Goal: Task Accomplishment & Management: Complete application form

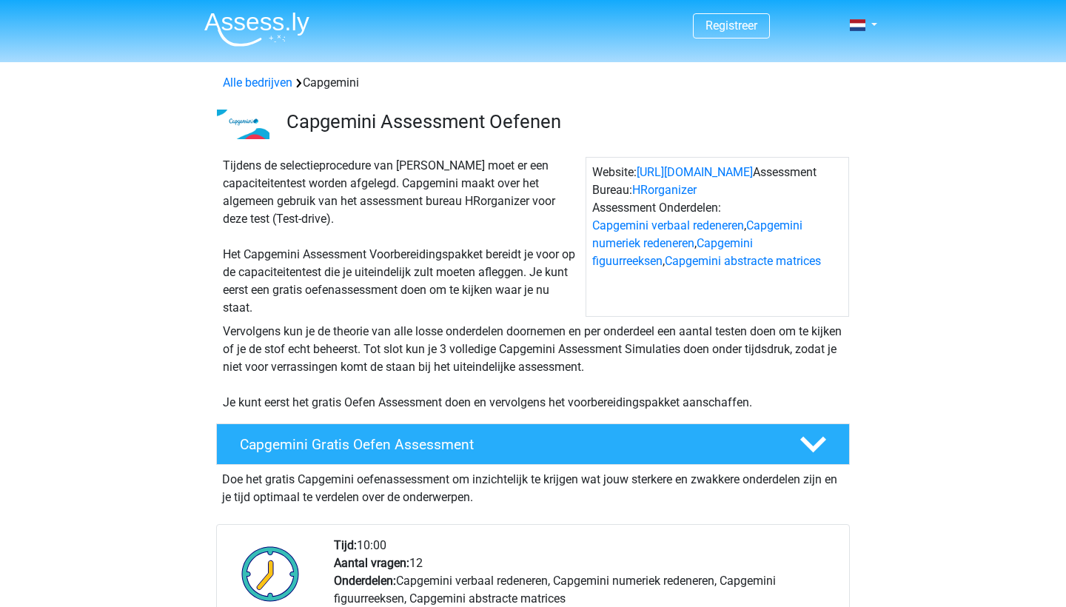
scroll to position [279, 0]
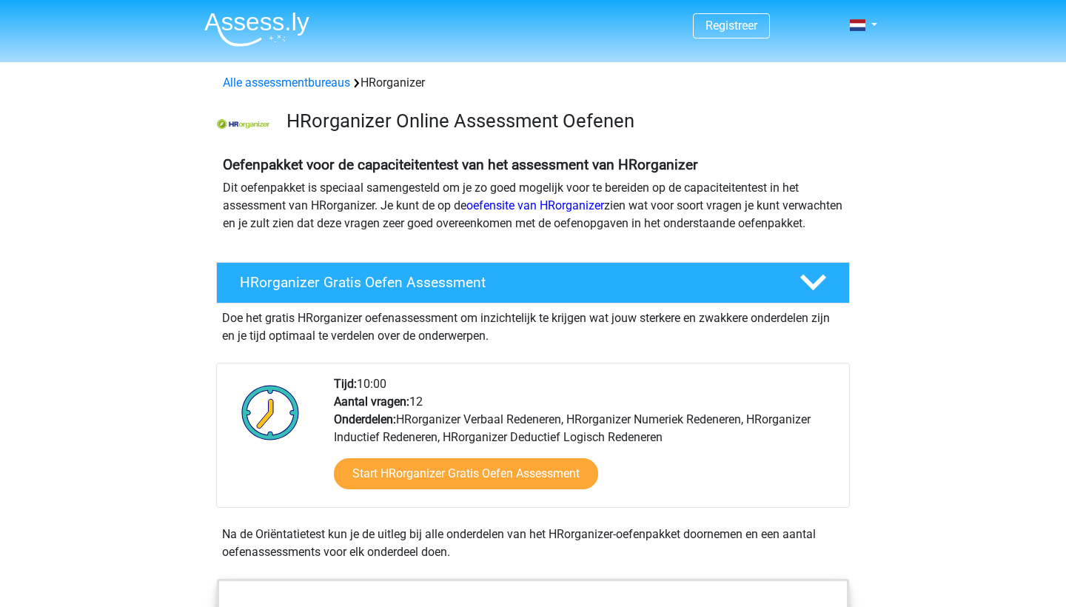
scroll to position [61, 0]
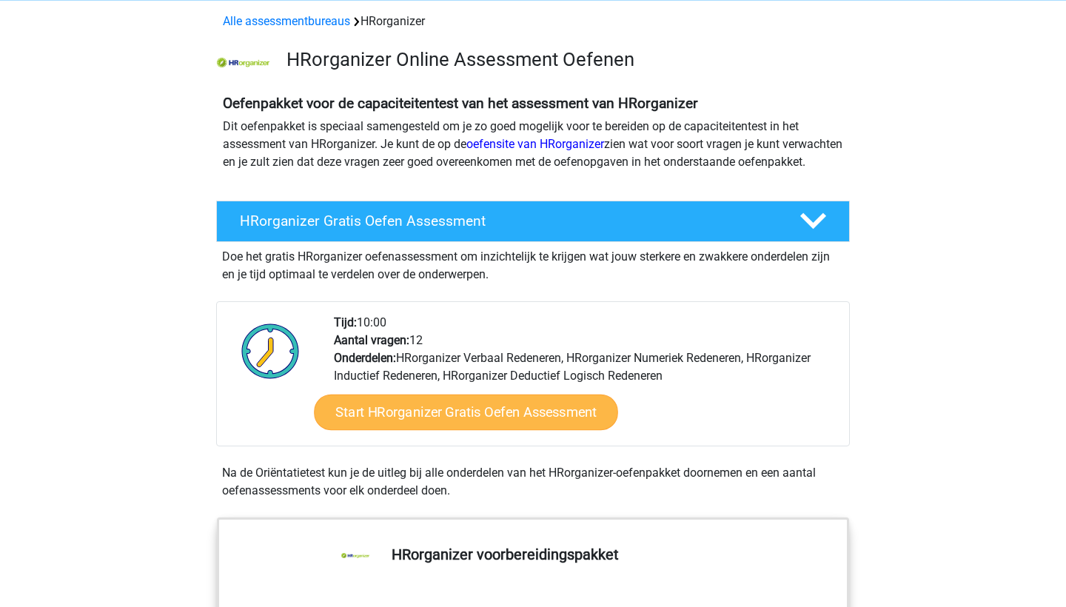
click at [484, 430] on link "Start HRorganizer Gratis Oefen Assessment" at bounding box center [466, 412] width 304 height 36
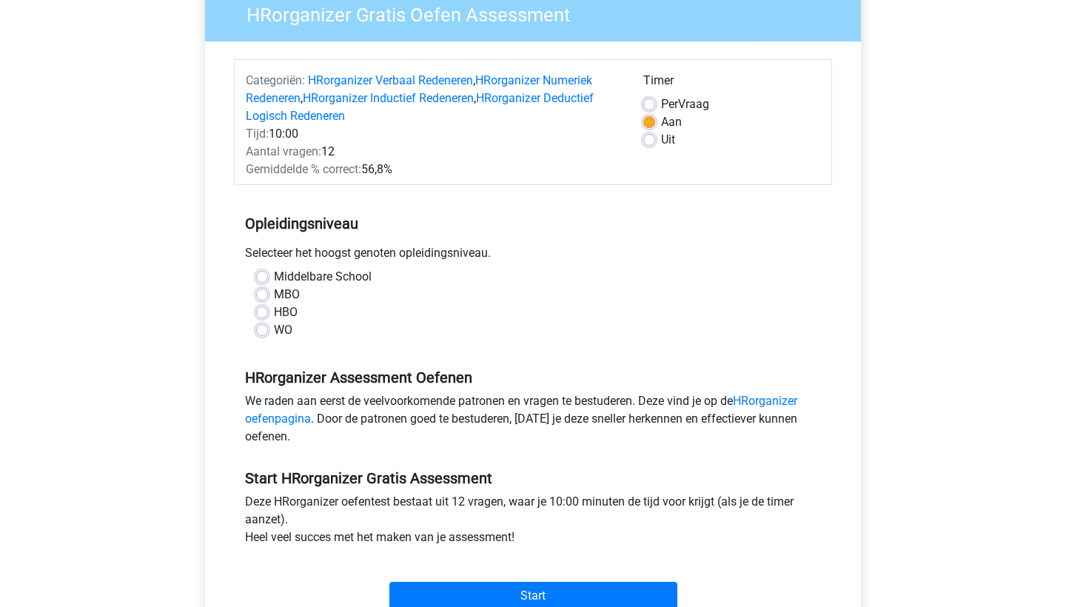
scroll to position [144, 0]
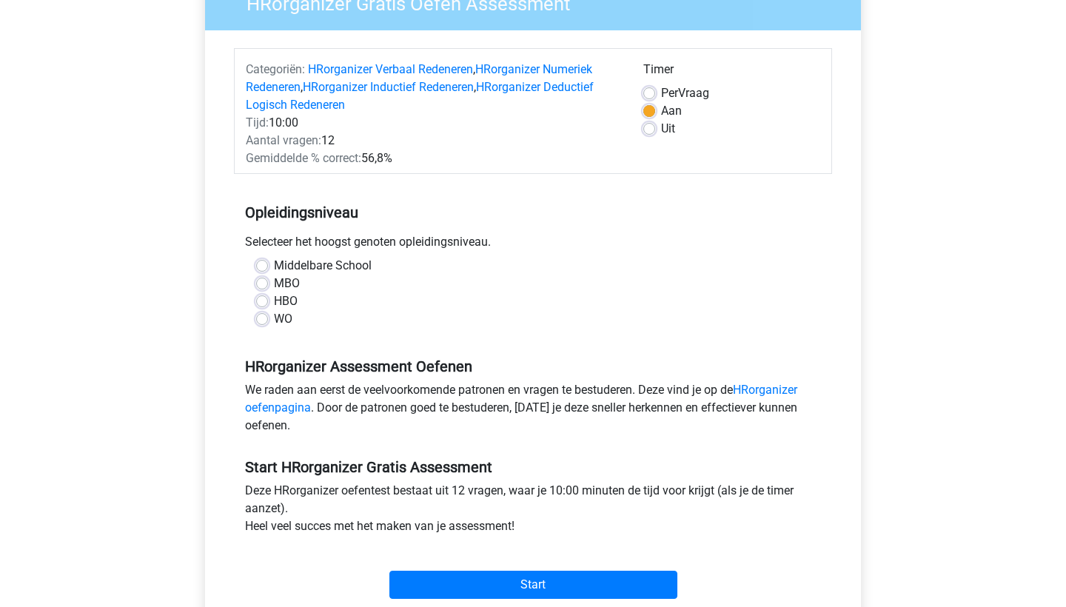
click at [274, 323] on label "WO" at bounding box center [283, 319] width 18 height 18
click at [266, 323] on input "WO" at bounding box center [262, 317] width 12 height 15
radio input "true"
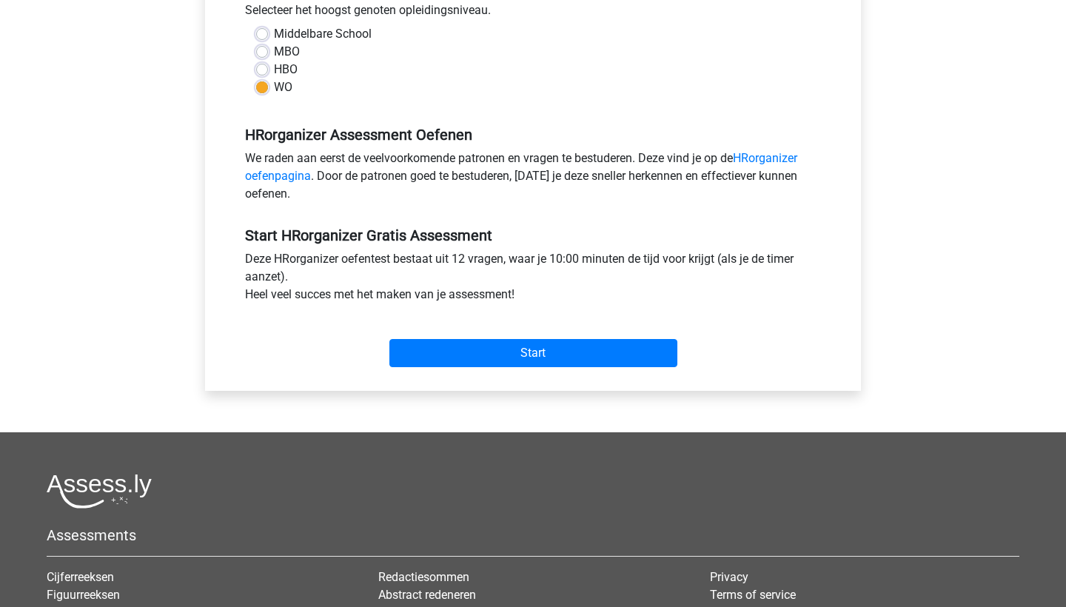
scroll to position [377, 0]
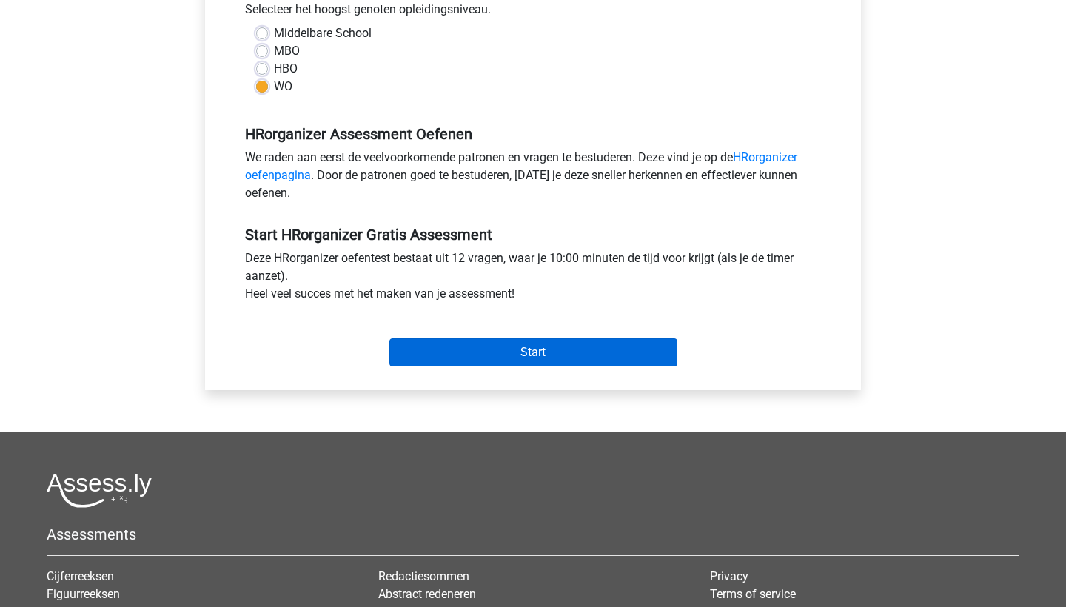
click at [532, 351] on input "Start" at bounding box center [533, 352] width 288 height 28
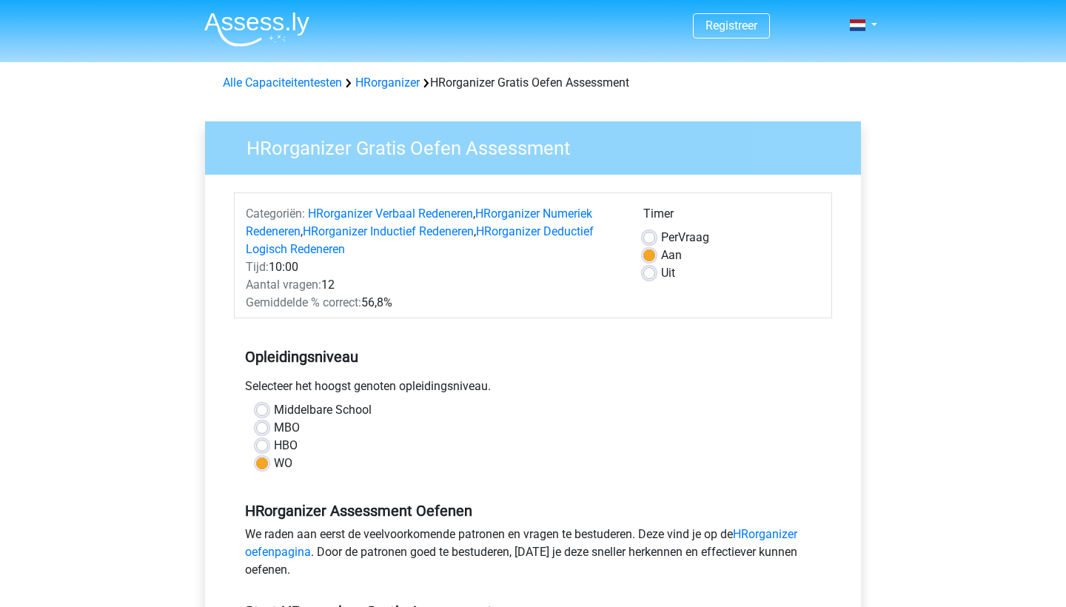
scroll to position [0, 0]
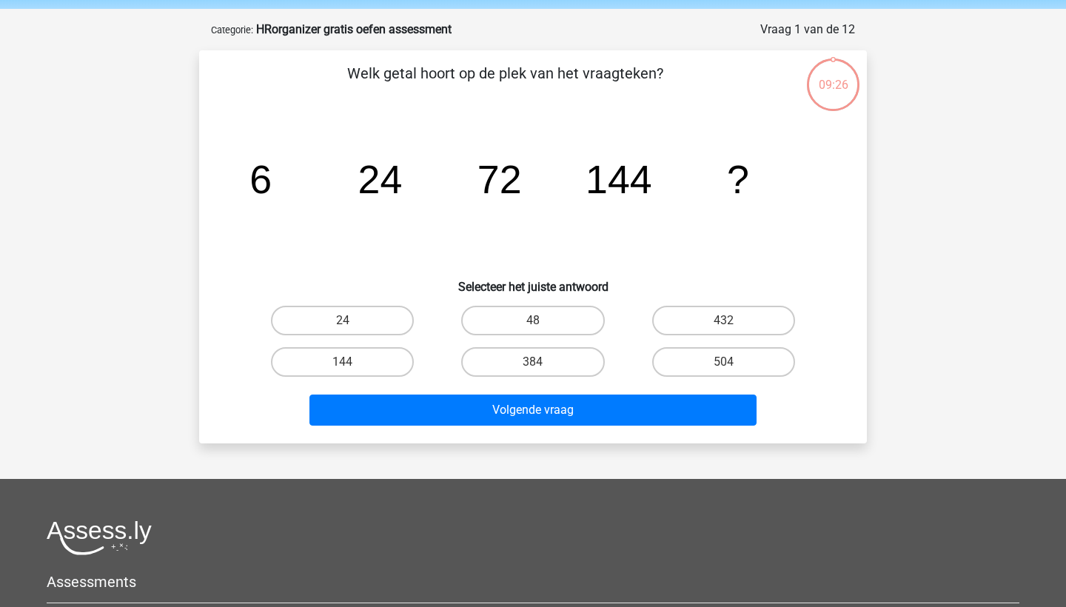
scroll to position [55, 0]
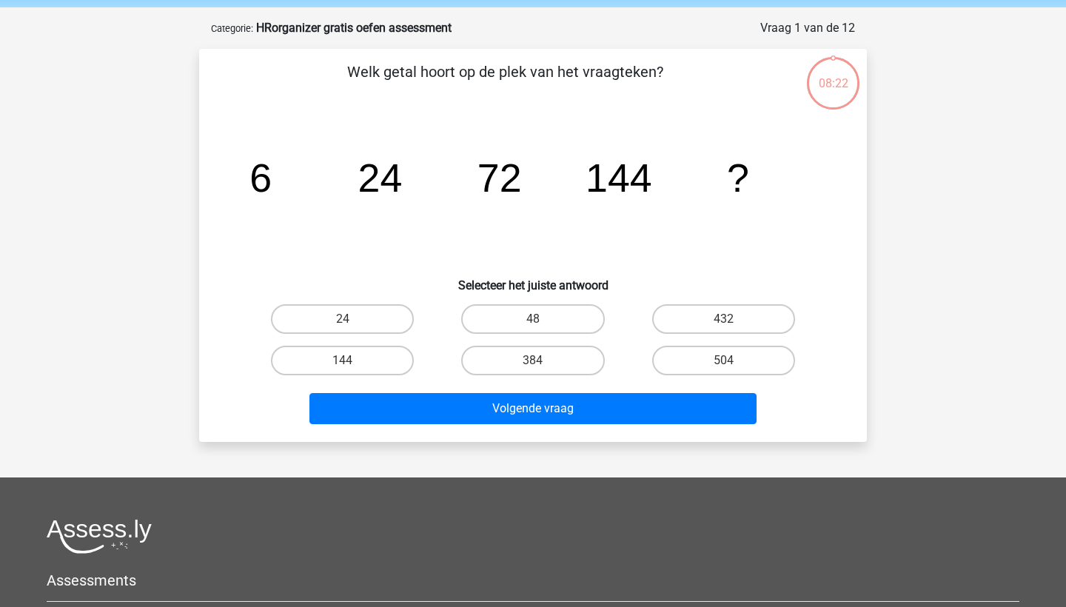
click at [460, 193] on icon "image/svg+xml 6 24 72 144 ?" at bounding box center [533, 191] width 596 height 149
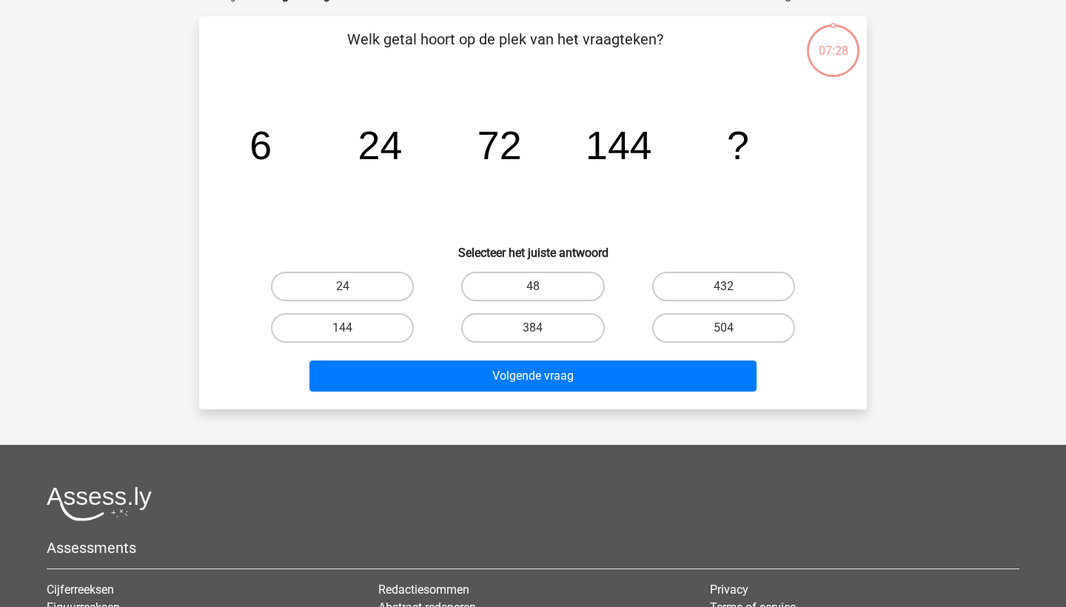
scroll to position [89, 0]
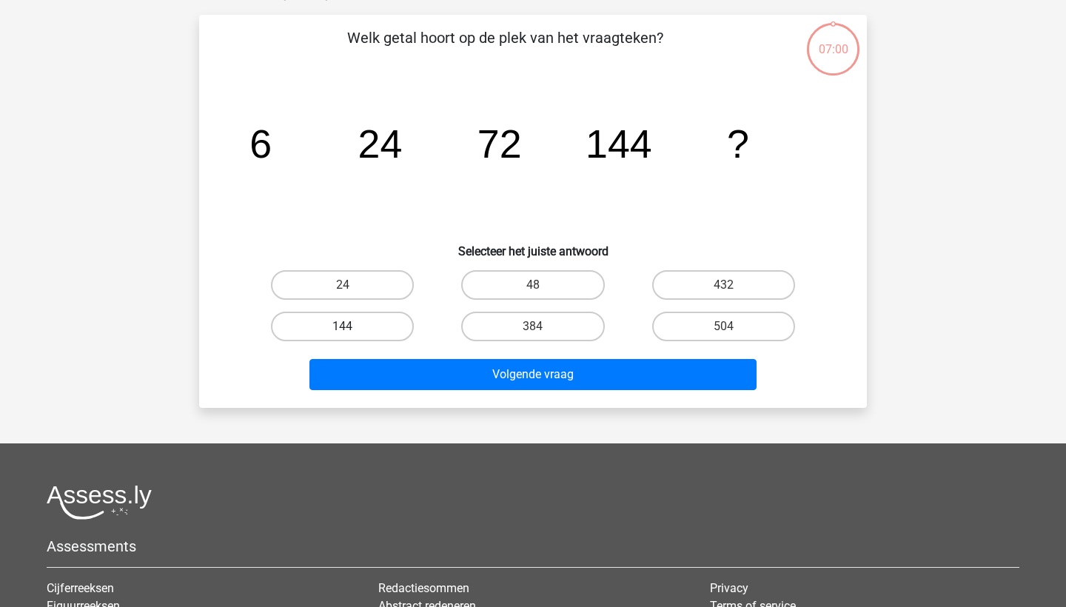
click at [359, 320] on label "144" at bounding box center [342, 327] width 143 height 30
click at [352, 326] on input "144" at bounding box center [348, 331] width 10 height 10
radio input "true"
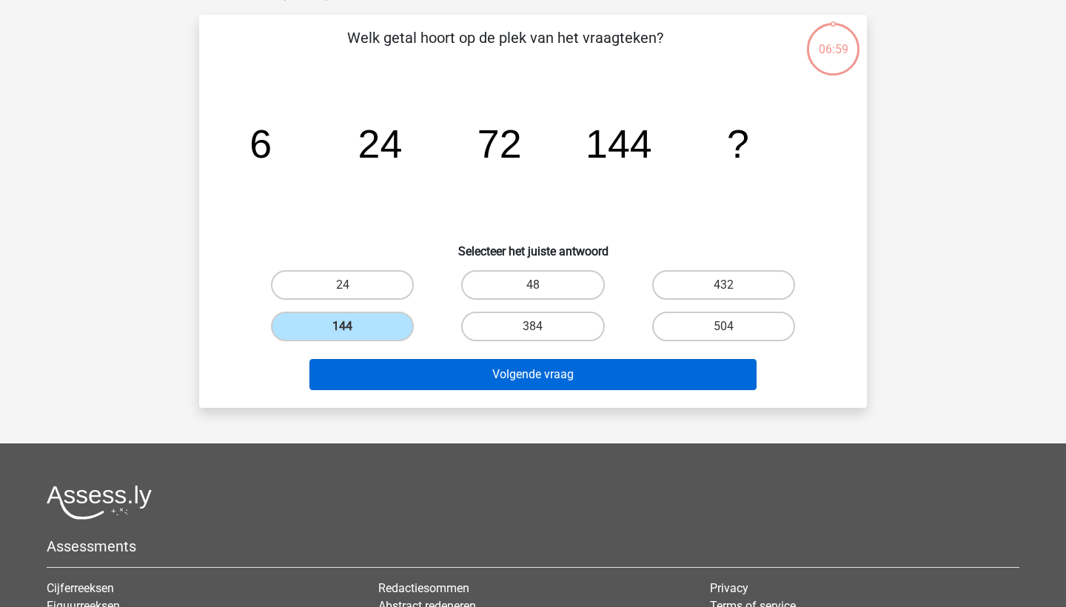
click at [534, 387] on button "Volgende vraag" at bounding box center [533, 374] width 448 height 31
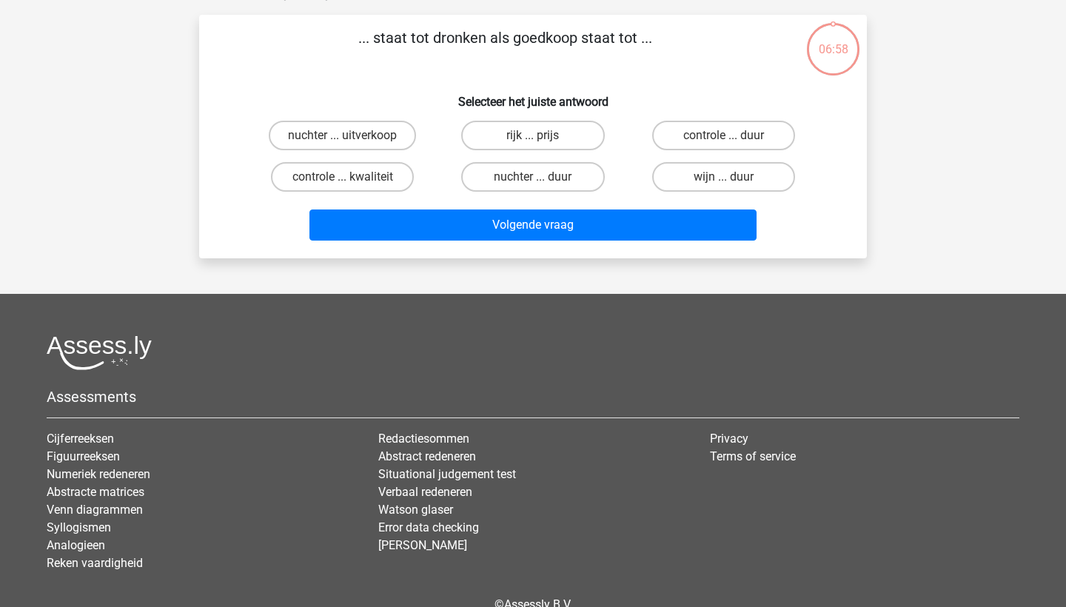
scroll to position [74, 0]
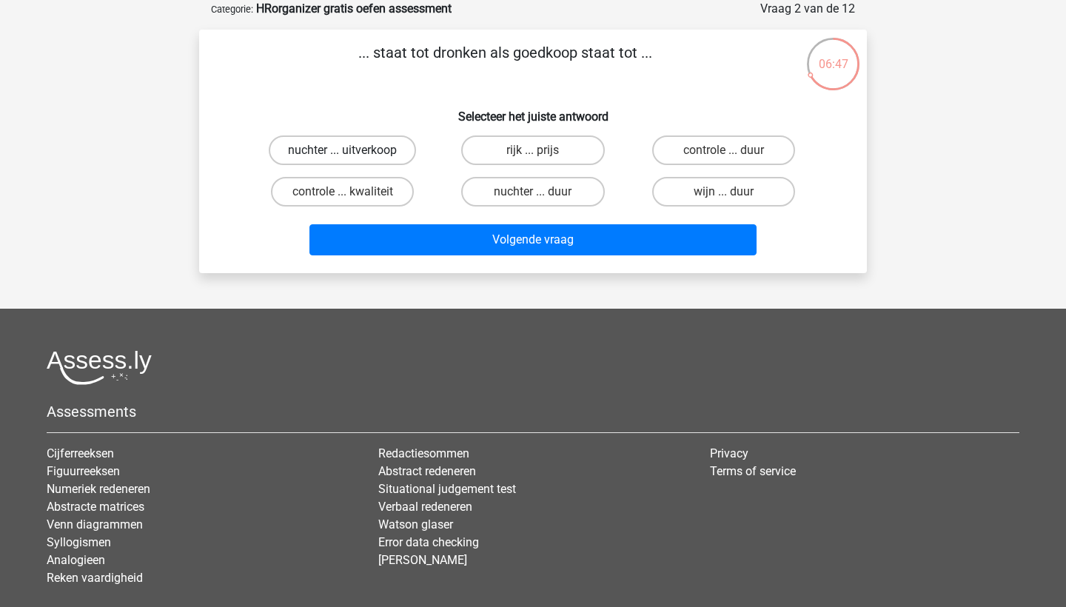
click at [363, 147] on label "nuchter ... uitverkoop" at bounding box center [342, 150] width 147 height 30
click at [352, 150] on input "nuchter ... uitverkoop" at bounding box center [348, 155] width 10 height 10
radio input "true"
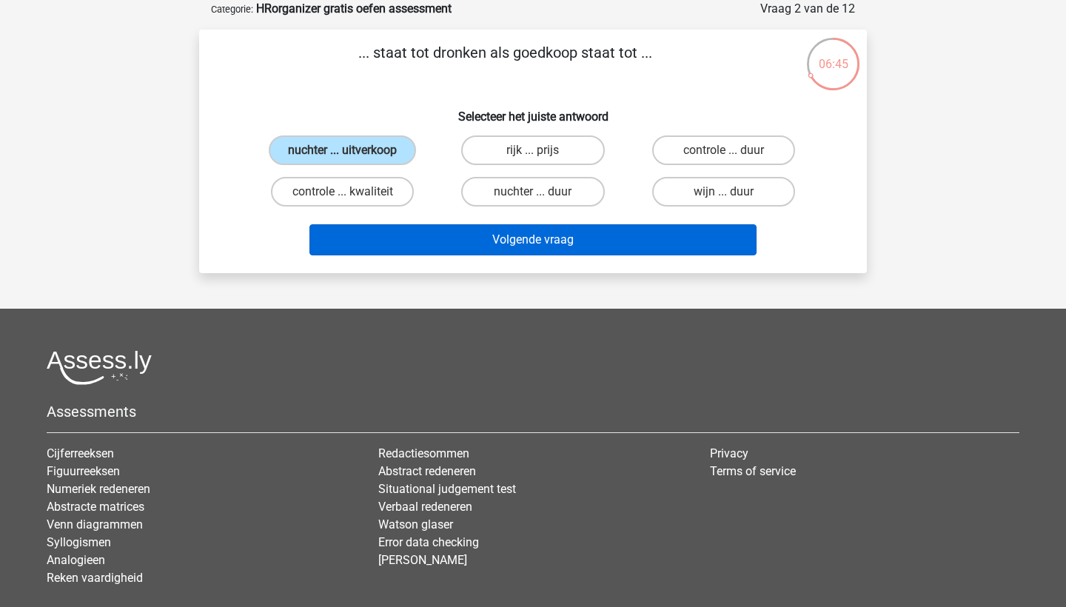
click at [548, 238] on button "Volgende vraag" at bounding box center [533, 239] width 448 height 31
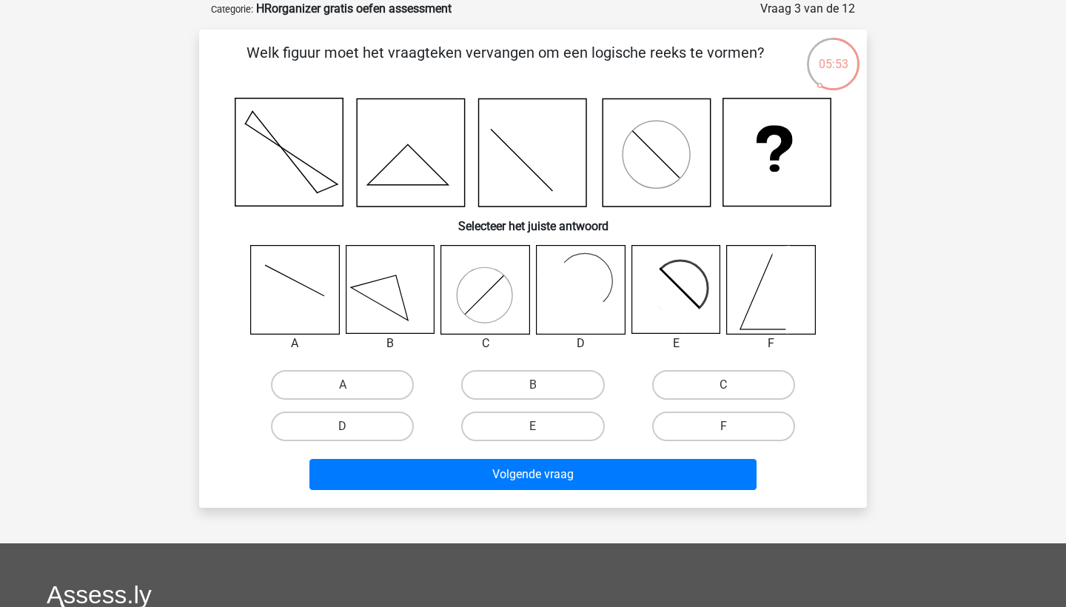
click at [679, 283] on icon at bounding box center [675, 290] width 88 height 88
click at [515, 424] on label "E" at bounding box center [532, 426] width 143 height 30
click at [533, 426] on input "E" at bounding box center [538, 431] width 10 height 10
radio input "true"
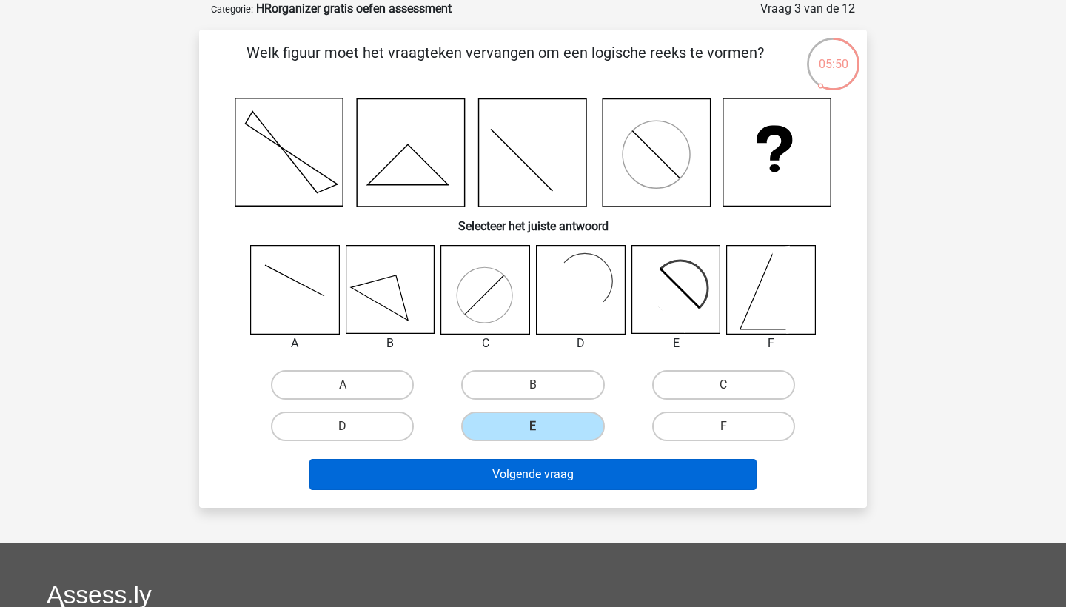
click at [582, 476] on button "Volgende vraag" at bounding box center [533, 474] width 448 height 31
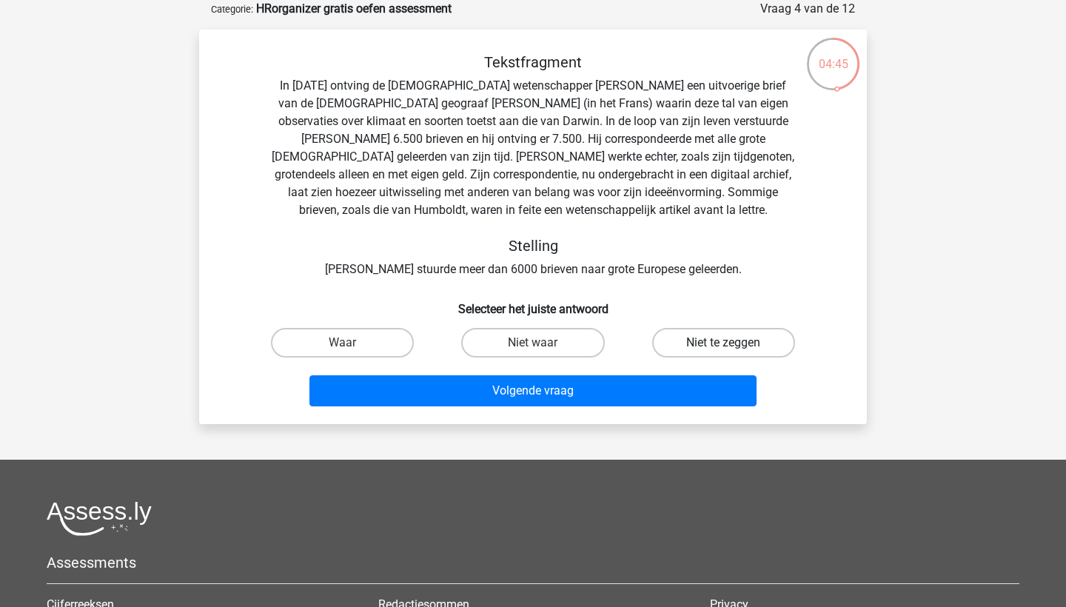
click at [722, 347] on label "Niet te zeggen" at bounding box center [723, 343] width 143 height 30
click at [723, 347] on input "Niet te zeggen" at bounding box center [728, 348] width 10 height 10
radio input "true"
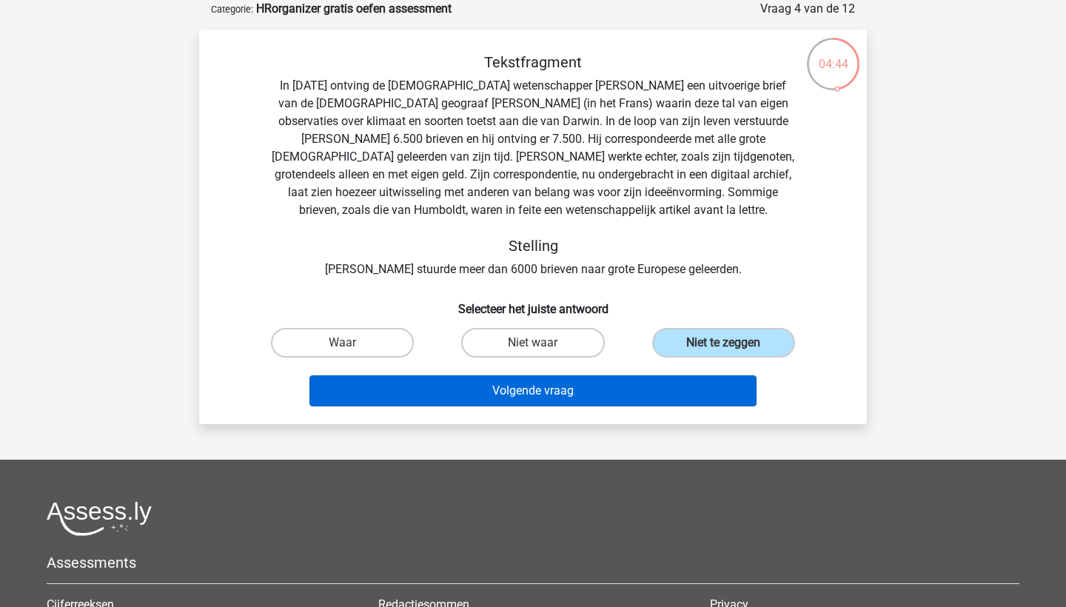
click at [635, 397] on button "Volgende vraag" at bounding box center [533, 390] width 448 height 31
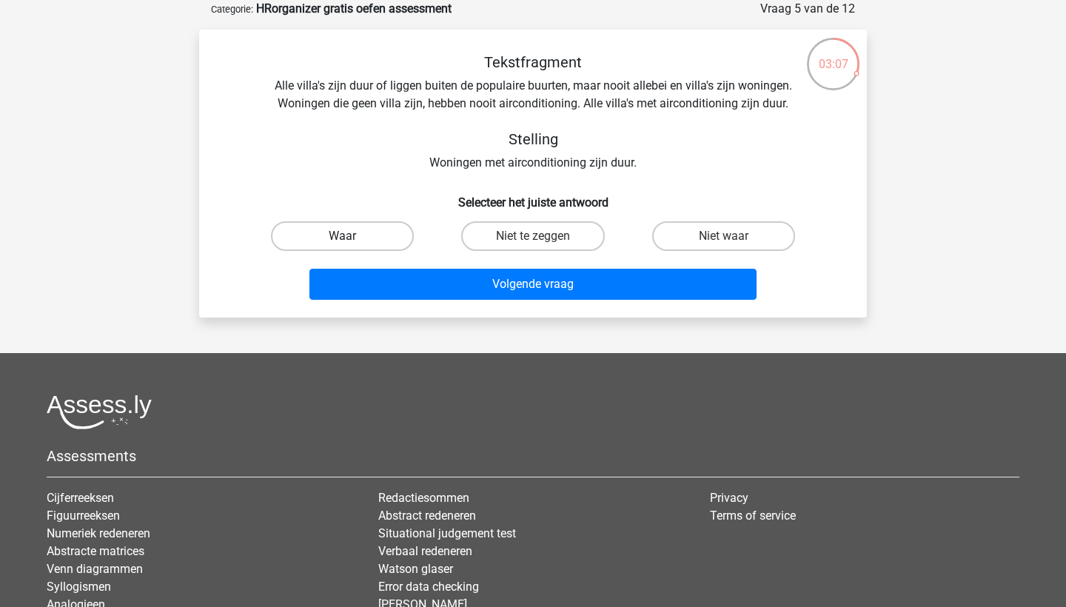
click at [370, 235] on label "Waar" at bounding box center [342, 236] width 143 height 30
click at [352, 236] on input "Waar" at bounding box center [348, 241] width 10 height 10
radio input "true"
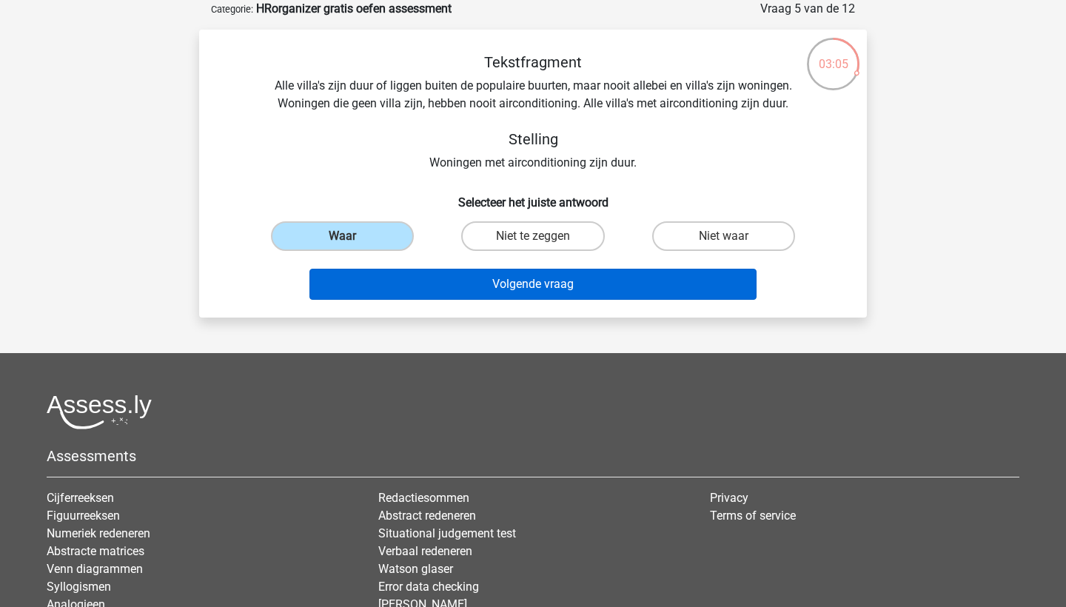
click at [522, 281] on button "Volgende vraag" at bounding box center [533, 284] width 448 height 31
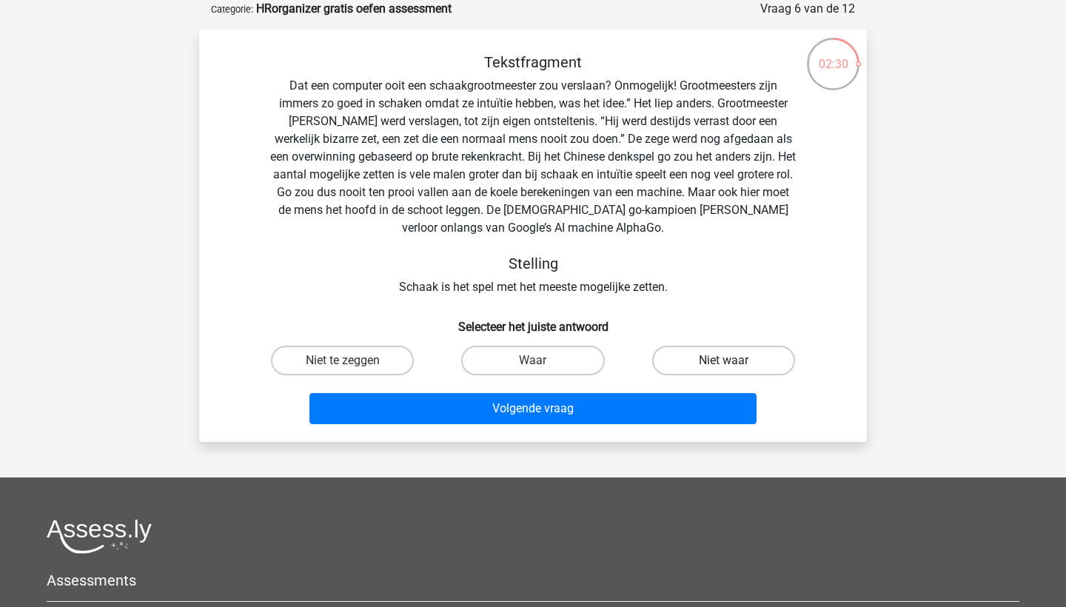
click at [702, 354] on label "Niet waar" at bounding box center [723, 361] width 143 height 30
click at [723, 360] on input "Niet waar" at bounding box center [728, 365] width 10 height 10
radio input "true"
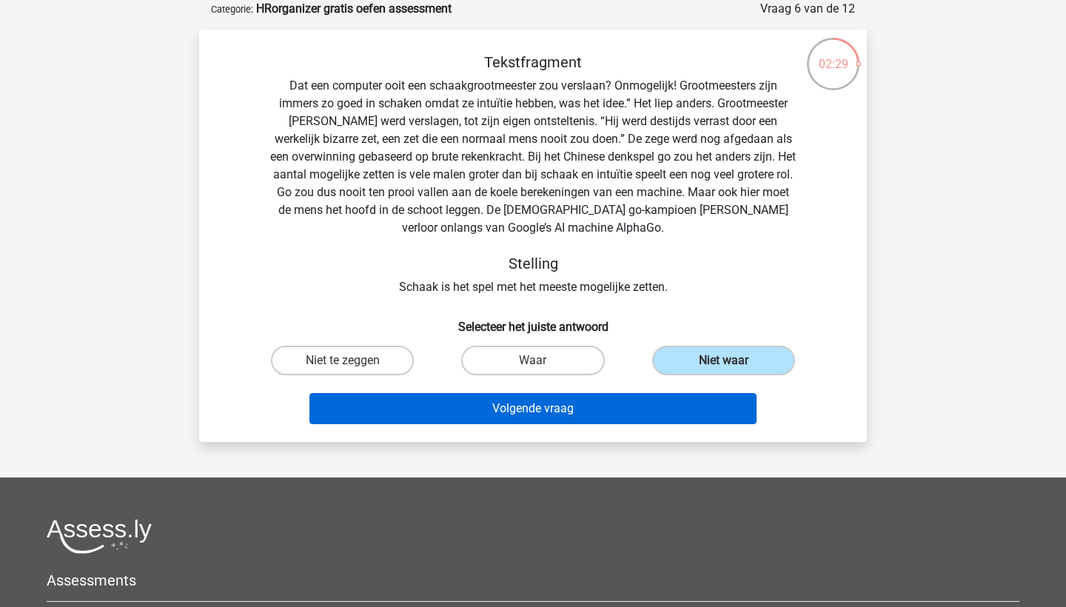
click at [593, 409] on button "Volgende vraag" at bounding box center [533, 408] width 448 height 31
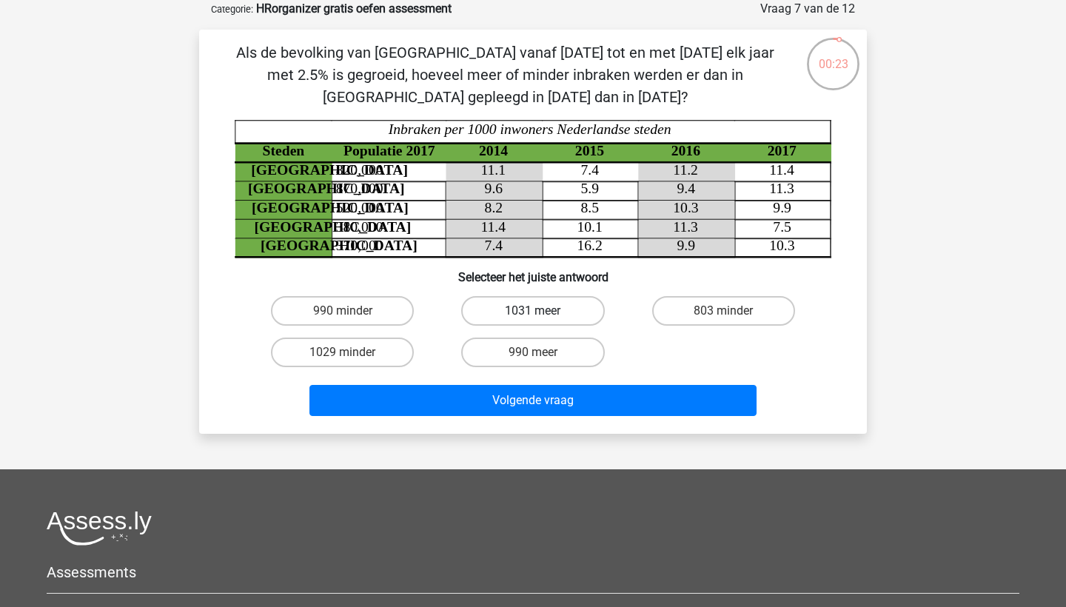
click at [527, 310] on label "1031 meer" at bounding box center [532, 311] width 143 height 30
click at [533, 311] on input "1031 meer" at bounding box center [538, 316] width 10 height 10
radio input "true"
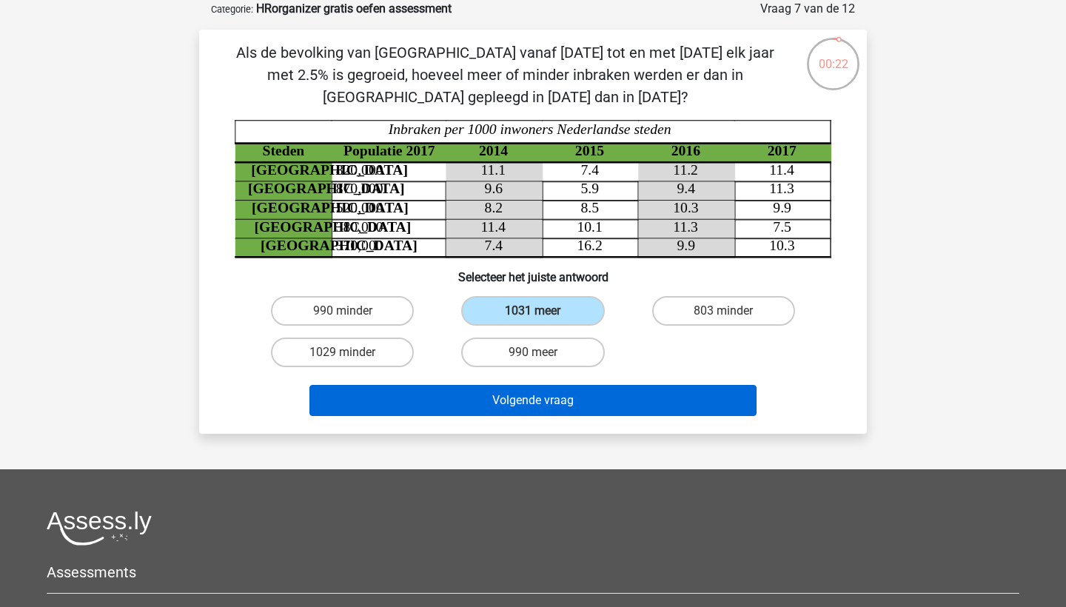
click at [529, 400] on button "Volgende vraag" at bounding box center [533, 400] width 448 height 31
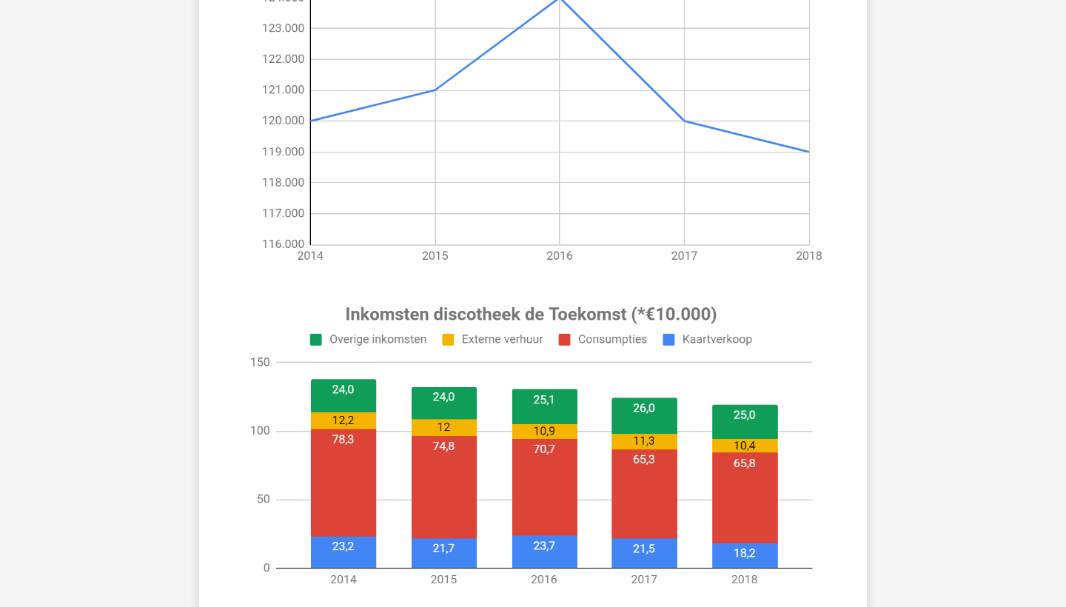
scroll to position [53, 0]
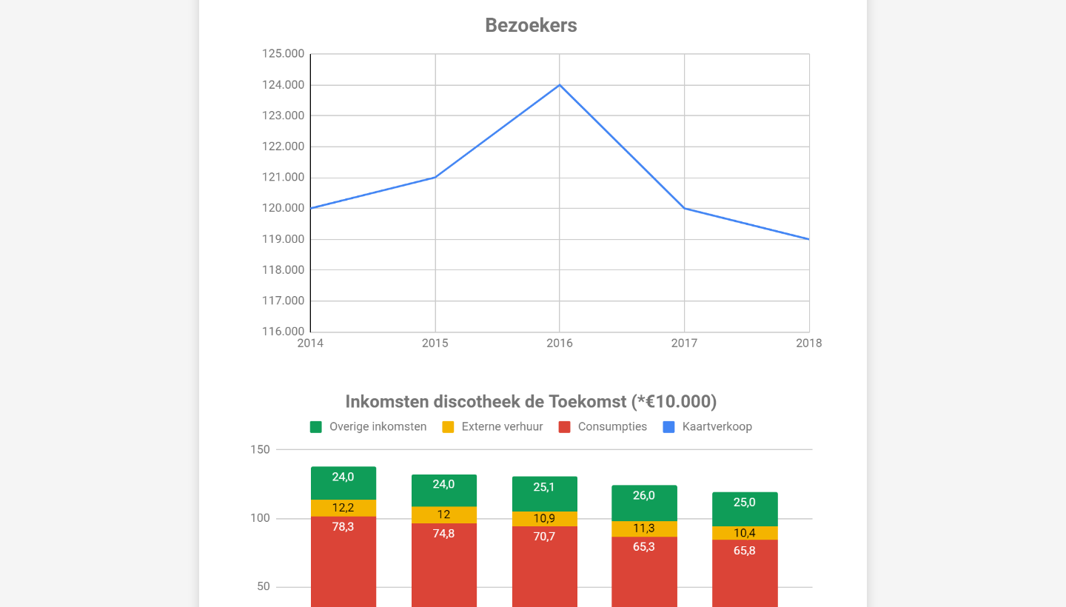
scroll to position [176, 0]
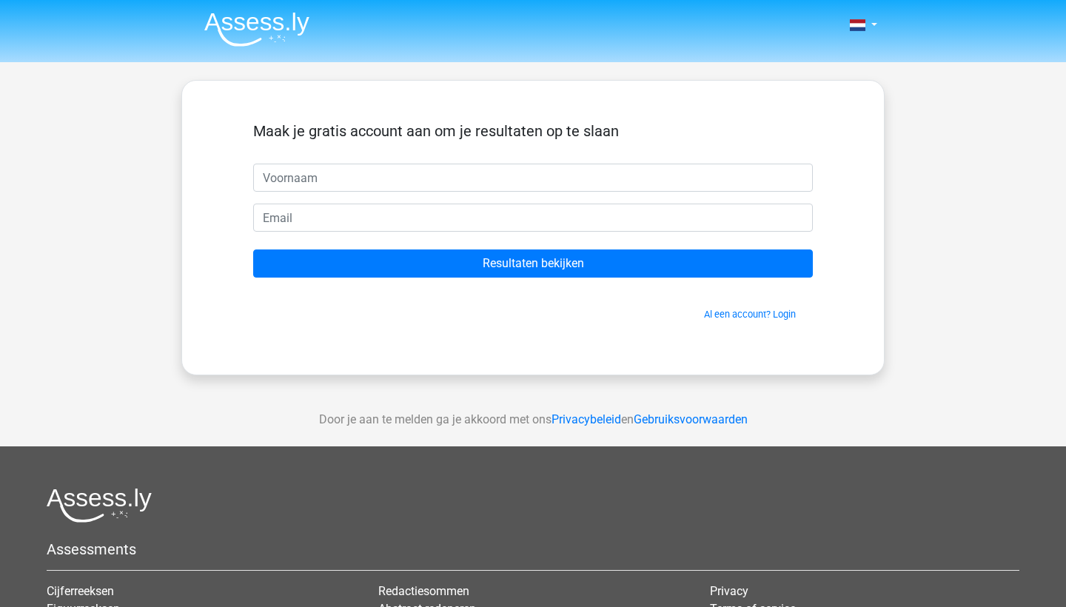
scroll to position [41, 0]
